Goal: Understand process/instructions: Learn how to perform a task or action

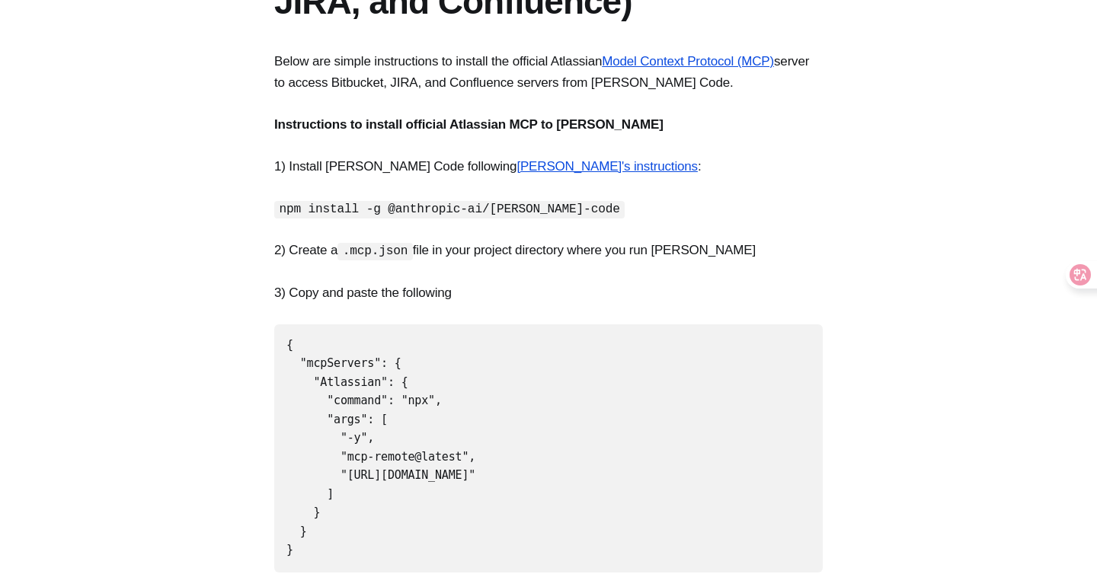
scroll to position [280, 0]
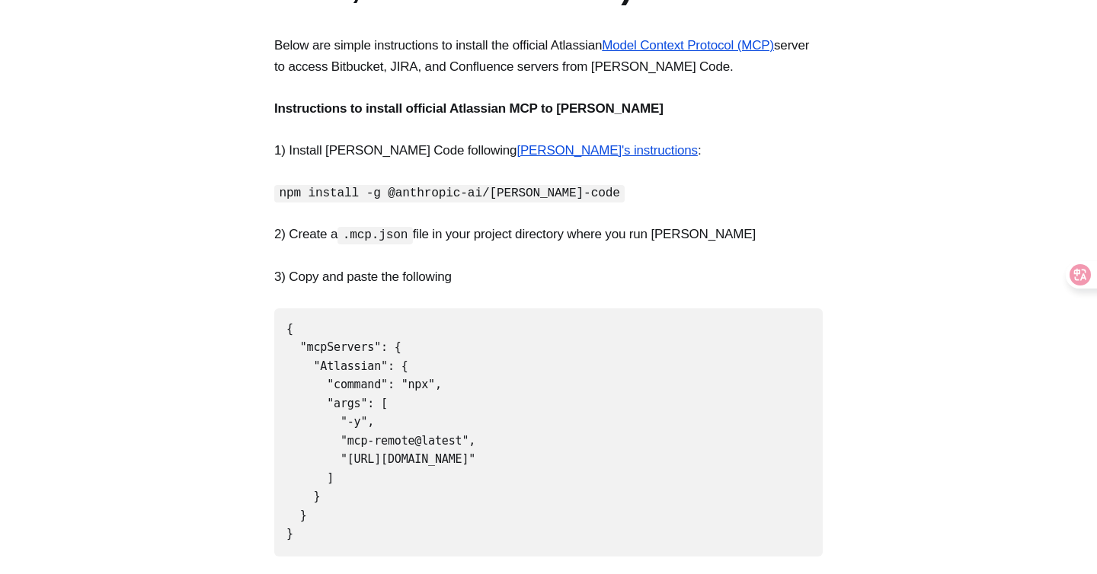
drag, startPoint x: 324, startPoint y: 444, endPoint x: 263, endPoint y: 329, distance: 130.2
copy code ""Atlassian": { "command": "npx", "args": [ "-y", "mcp-remote@latest", "[URL][DO…"
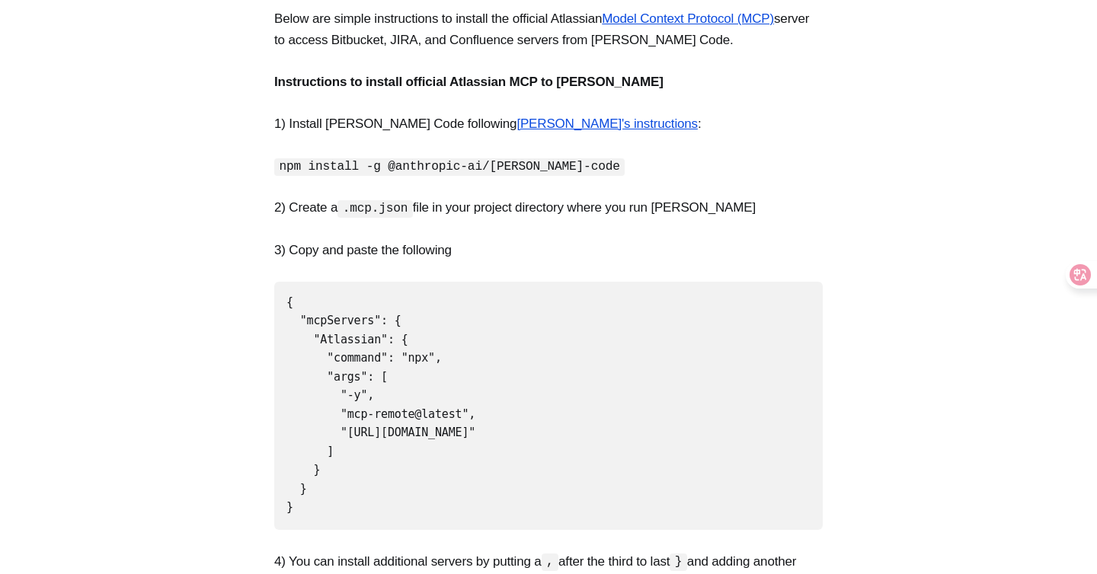
scroll to position [333, 0]
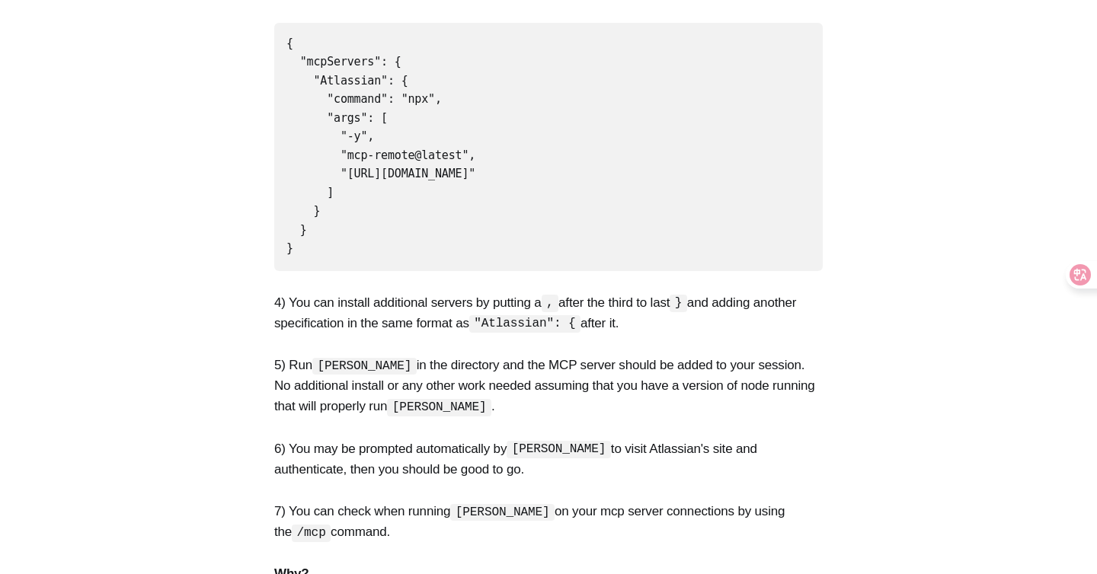
click at [418, 293] on p "4) You can install additional servers by putting a , after the third to last } …" at bounding box center [548, 313] width 549 height 41
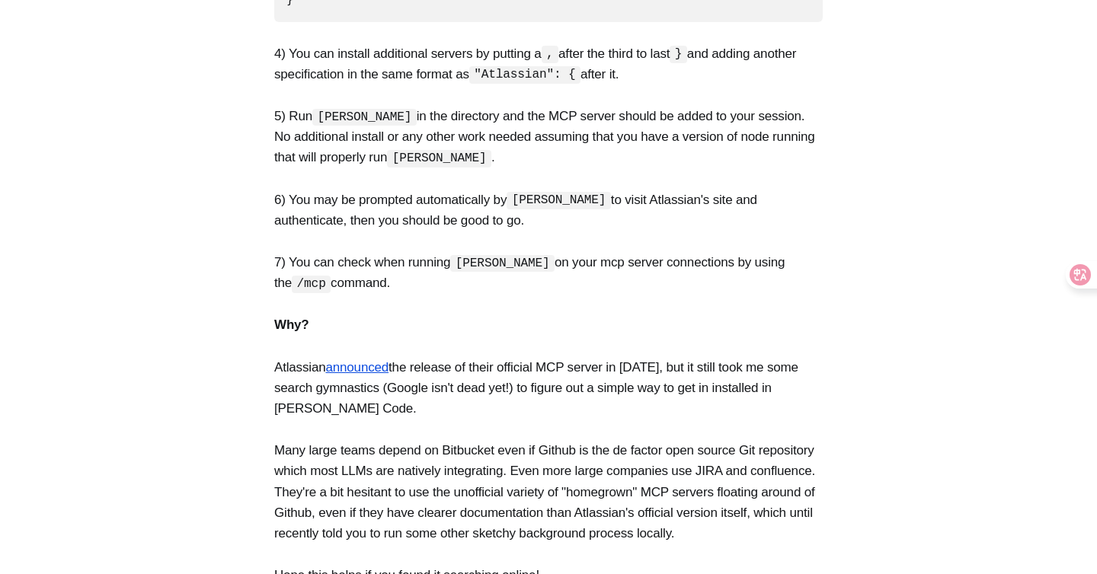
scroll to position [824, 0]
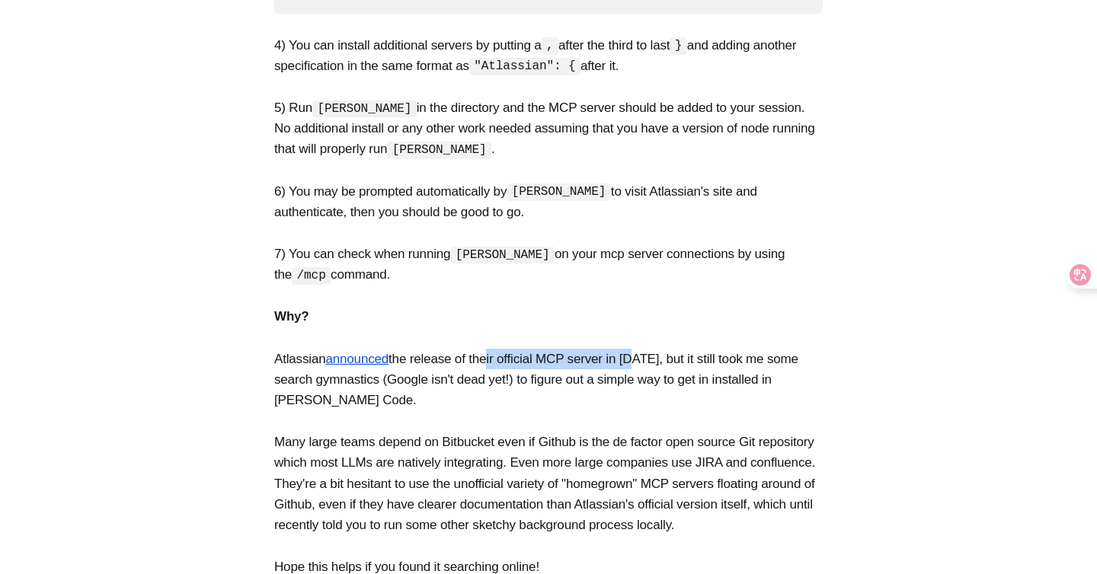
drag, startPoint x: 486, startPoint y: 304, endPoint x: 634, endPoint y: 292, distance: 148.3
click at [634, 349] on p "Atlassian announced the release of their official MCP server in [DATE], but it …" at bounding box center [548, 380] width 549 height 62
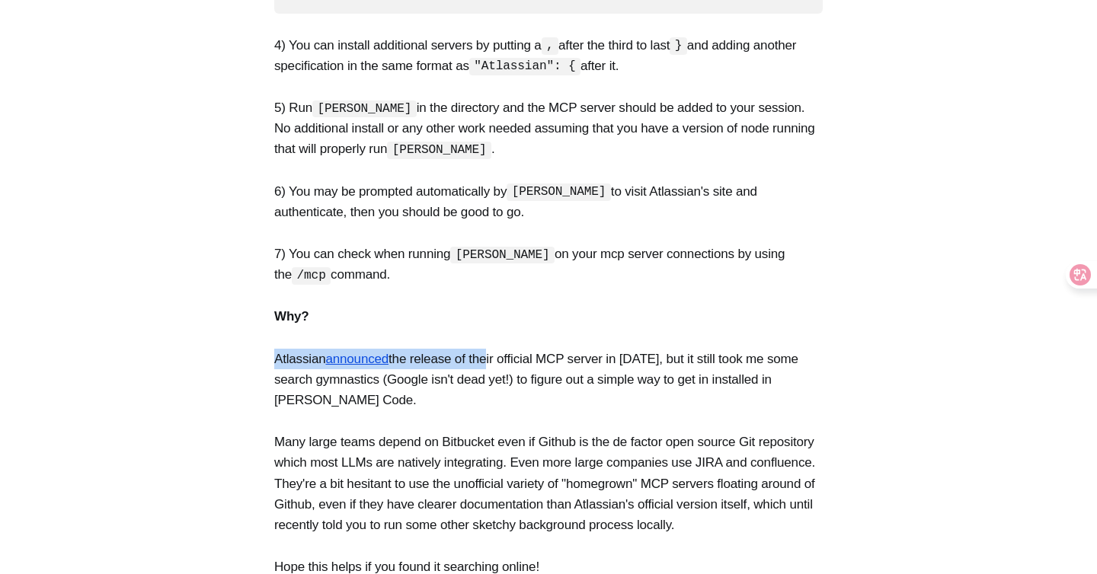
click at [634, 349] on p "Atlassian announced the release of their official MCP server in [DATE], but it …" at bounding box center [548, 380] width 549 height 62
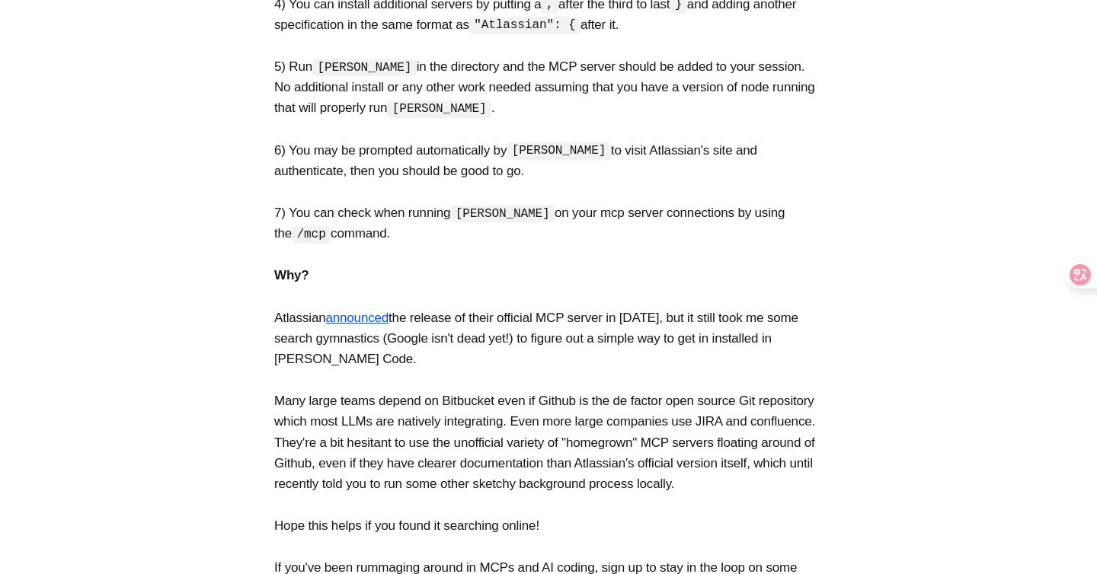
scroll to position [865, 0]
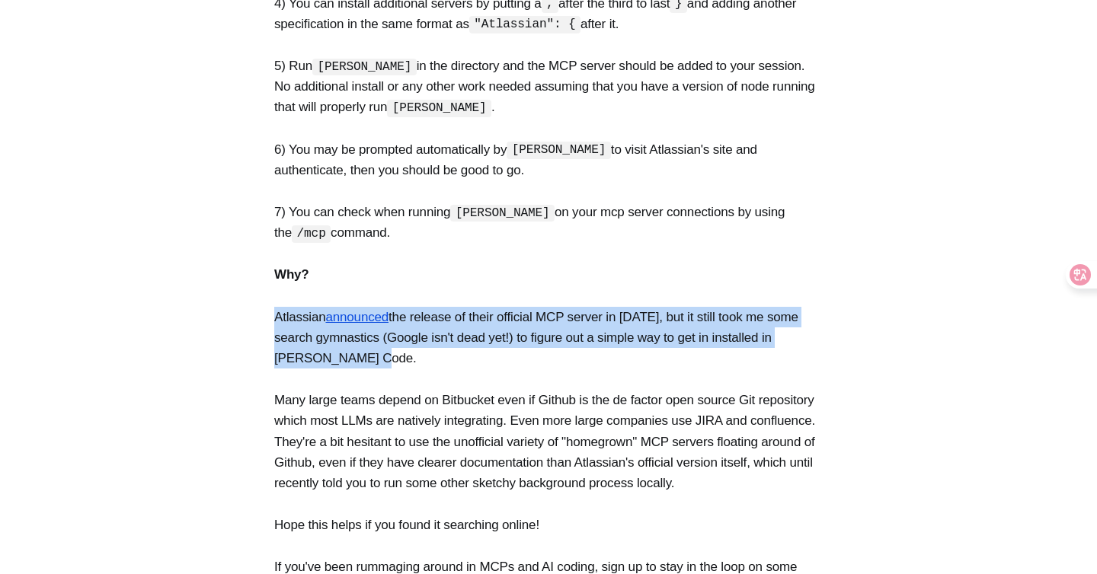
drag, startPoint x: 580, startPoint y: 313, endPoint x: 586, endPoint y: 235, distance: 78.7
click at [586, 235] on section "Below are simple instructions to install the official Atlassian Model Context P…" at bounding box center [548, 24] width 1097 height 1148
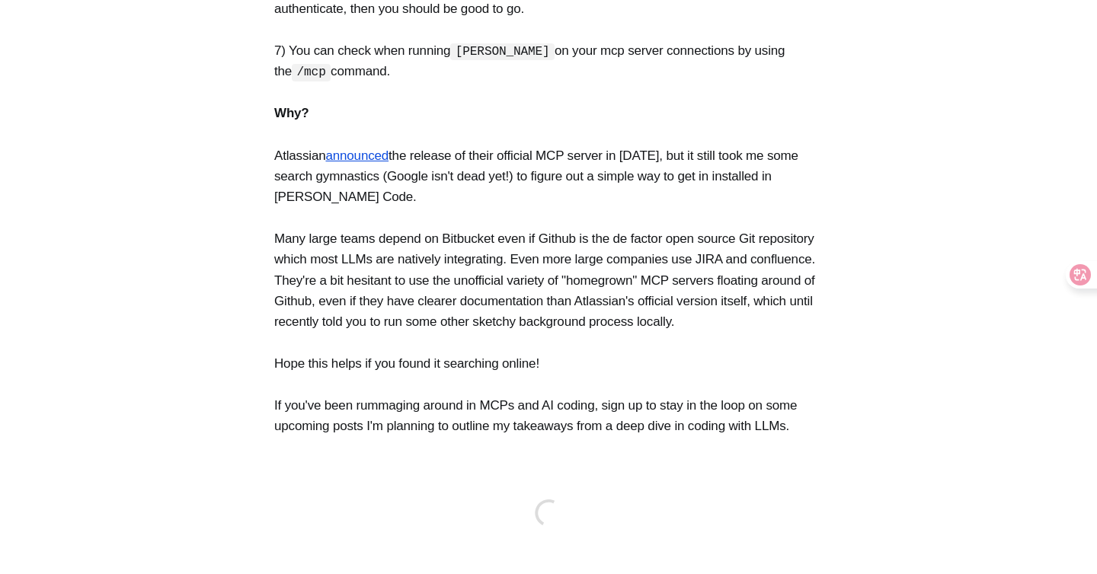
scroll to position [1031, 0]
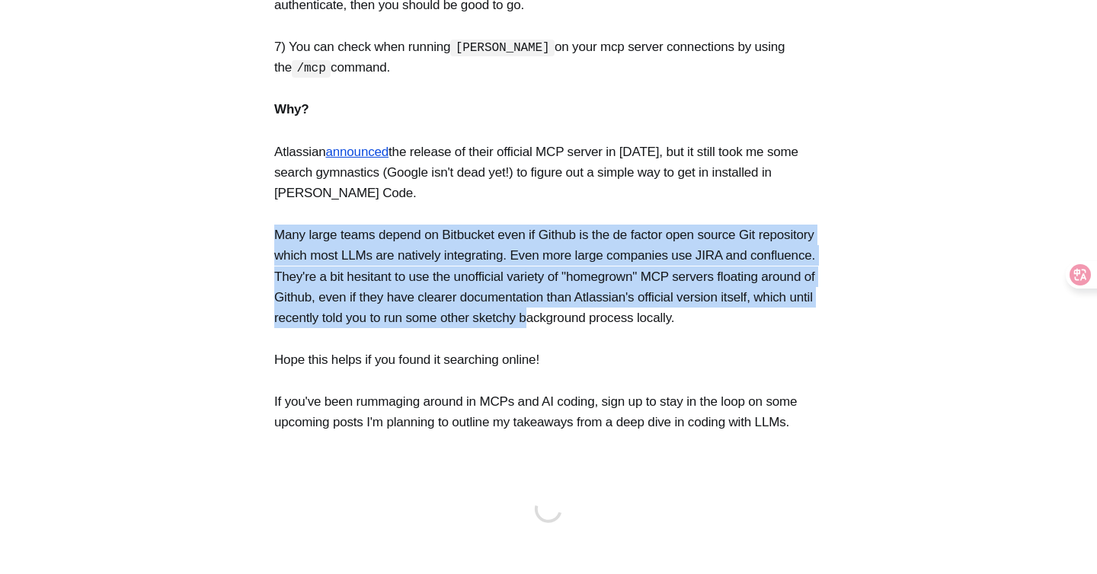
drag, startPoint x: 592, startPoint y: 166, endPoint x: 560, endPoint y: 261, distance: 100.5
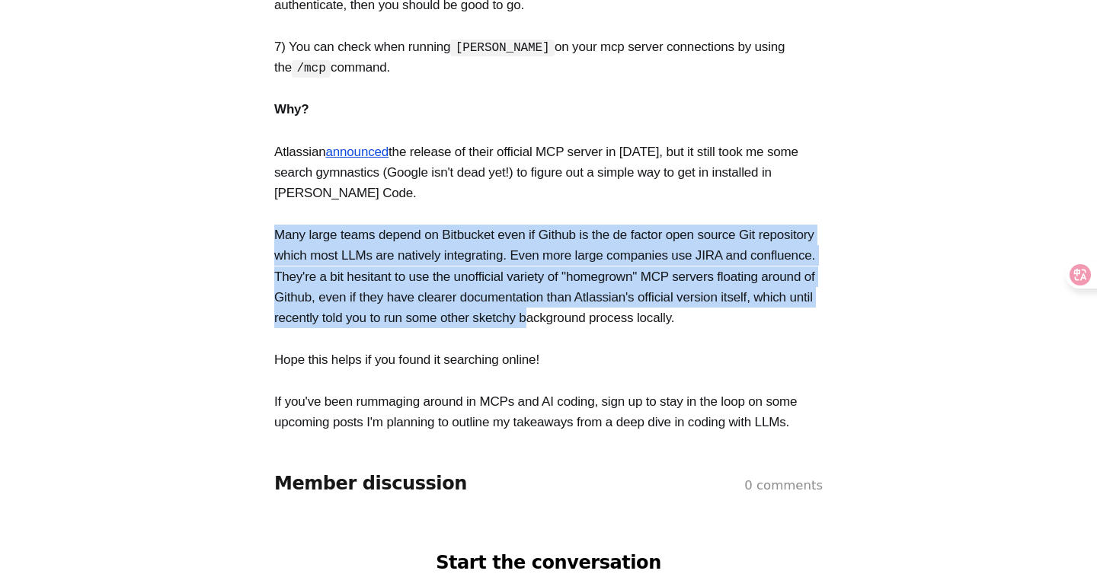
click at [560, 262] on p "Many large teams depend on Bitbucket even if Github is the de factor open sourc…" at bounding box center [548, 277] width 549 height 104
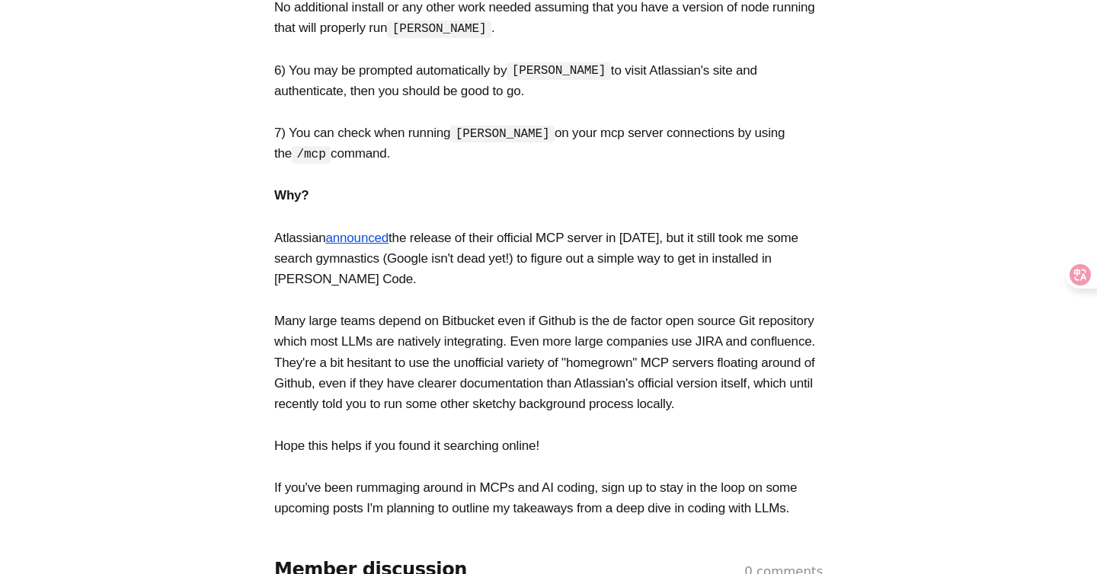
scroll to position [824, 0]
